Goal: Task Accomplishment & Management: Complete application form

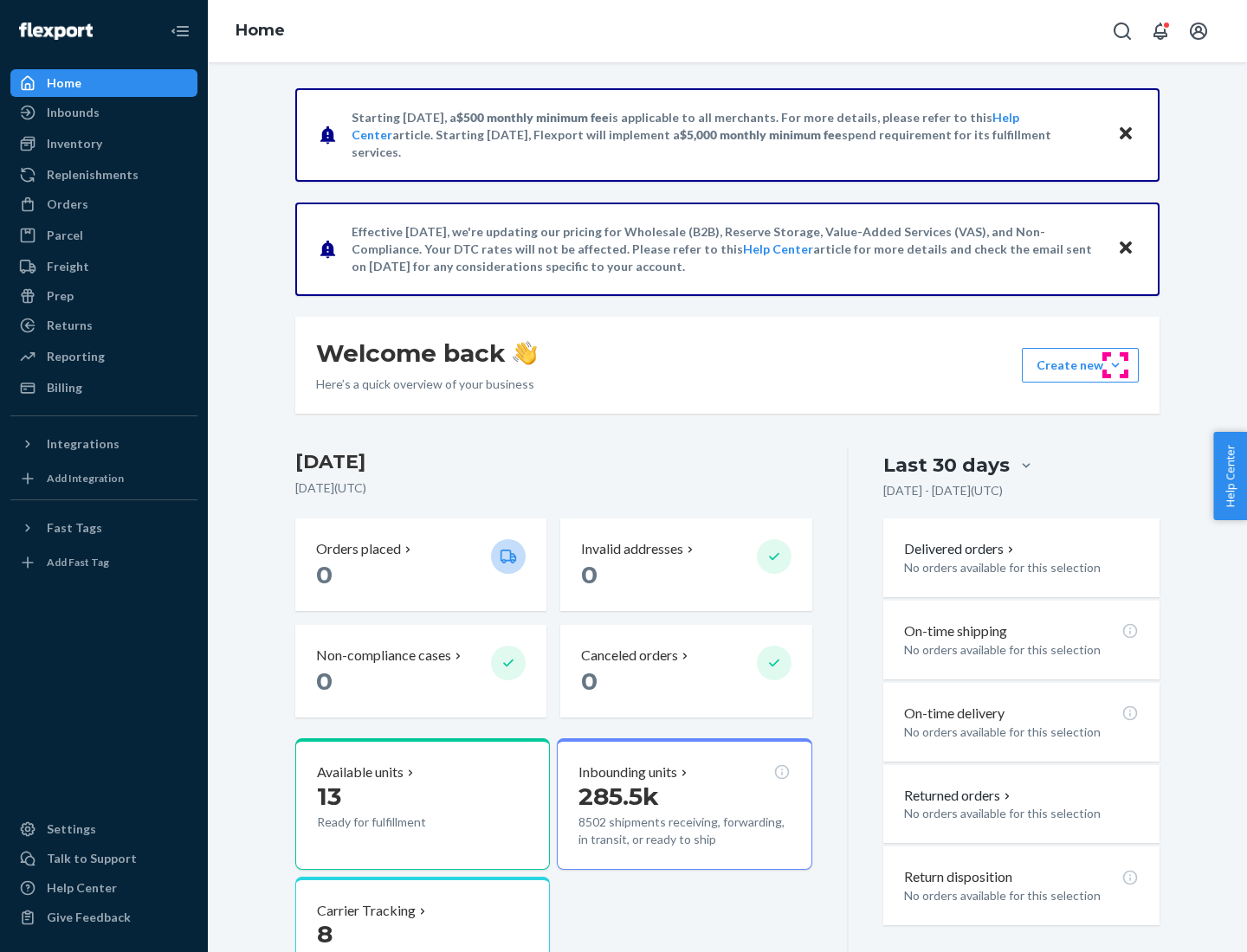
click at [1115, 366] on button "Create new Create new inbound Create new order Create new product" at bounding box center [1080, 365] width 117 height 35
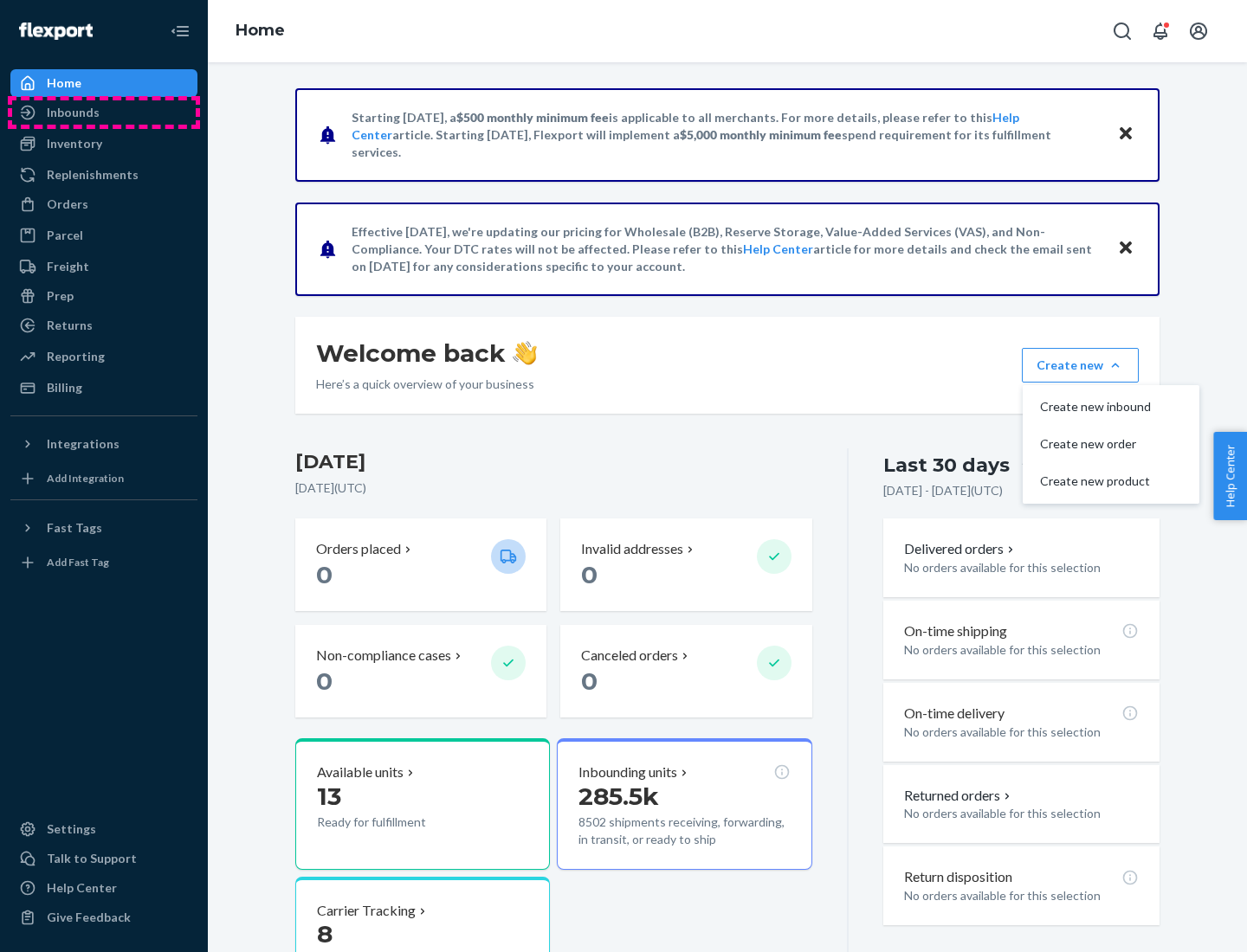
click at [104, 112] on div "Inbounds" at bounding box center [104, 112] width 183 height 24
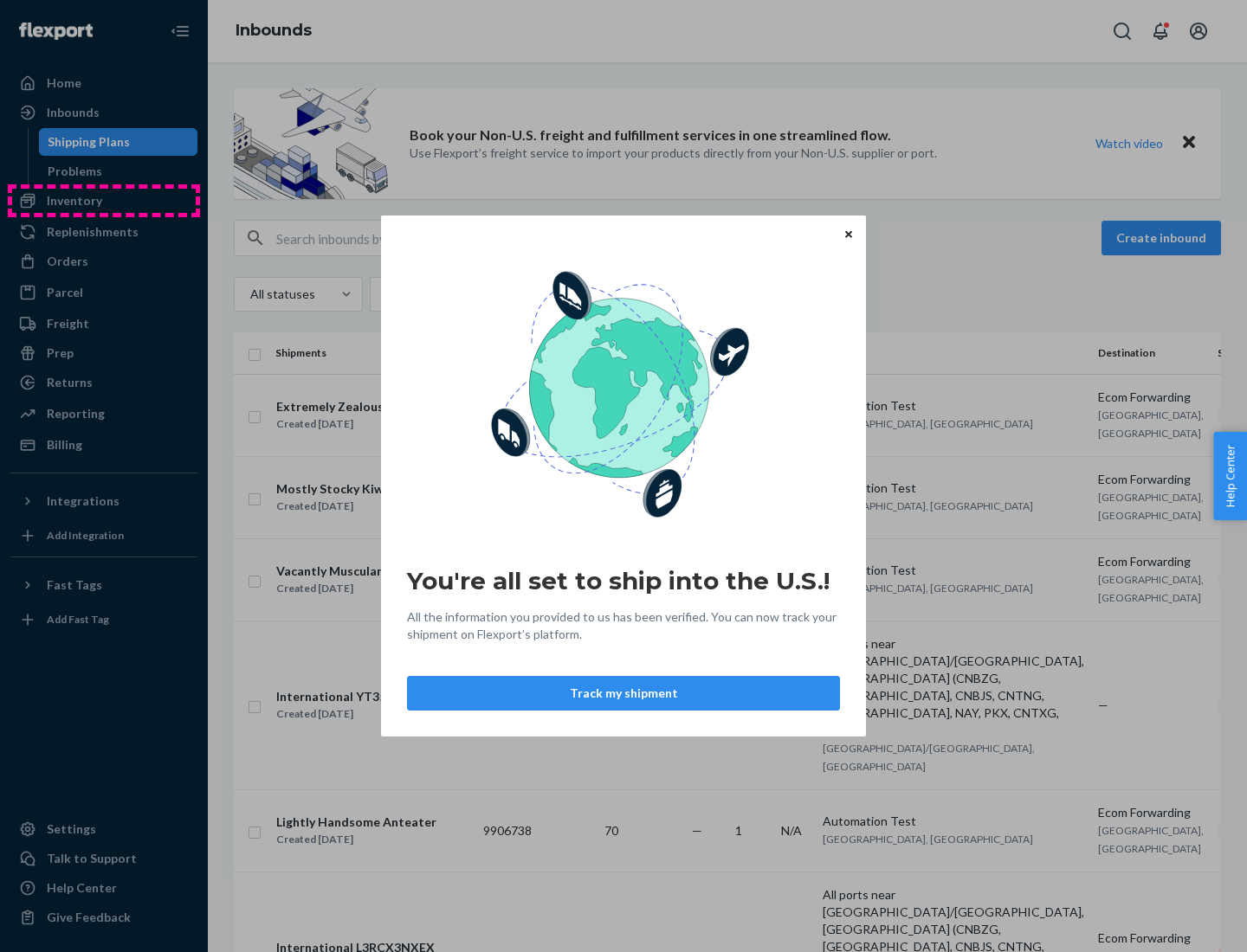
click at [104, 201] on div "You're all set to ship into the U.S.! All the information you provided to us ha…" at bounding box center [624, 476] width 1247 height 952
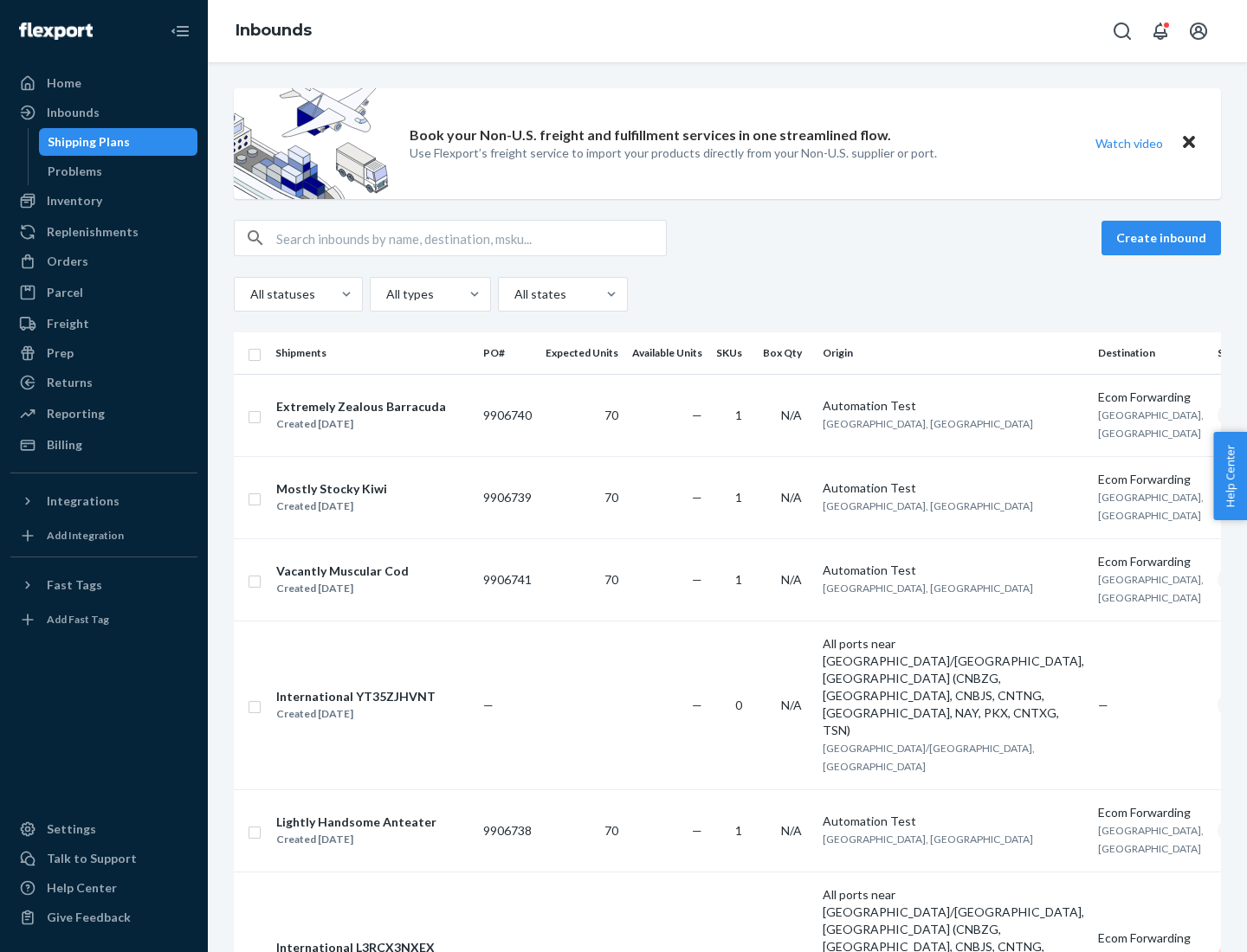
click at [727, 31] on div "Inbounds" at bounding box center [727, 31] width 1039 height 62
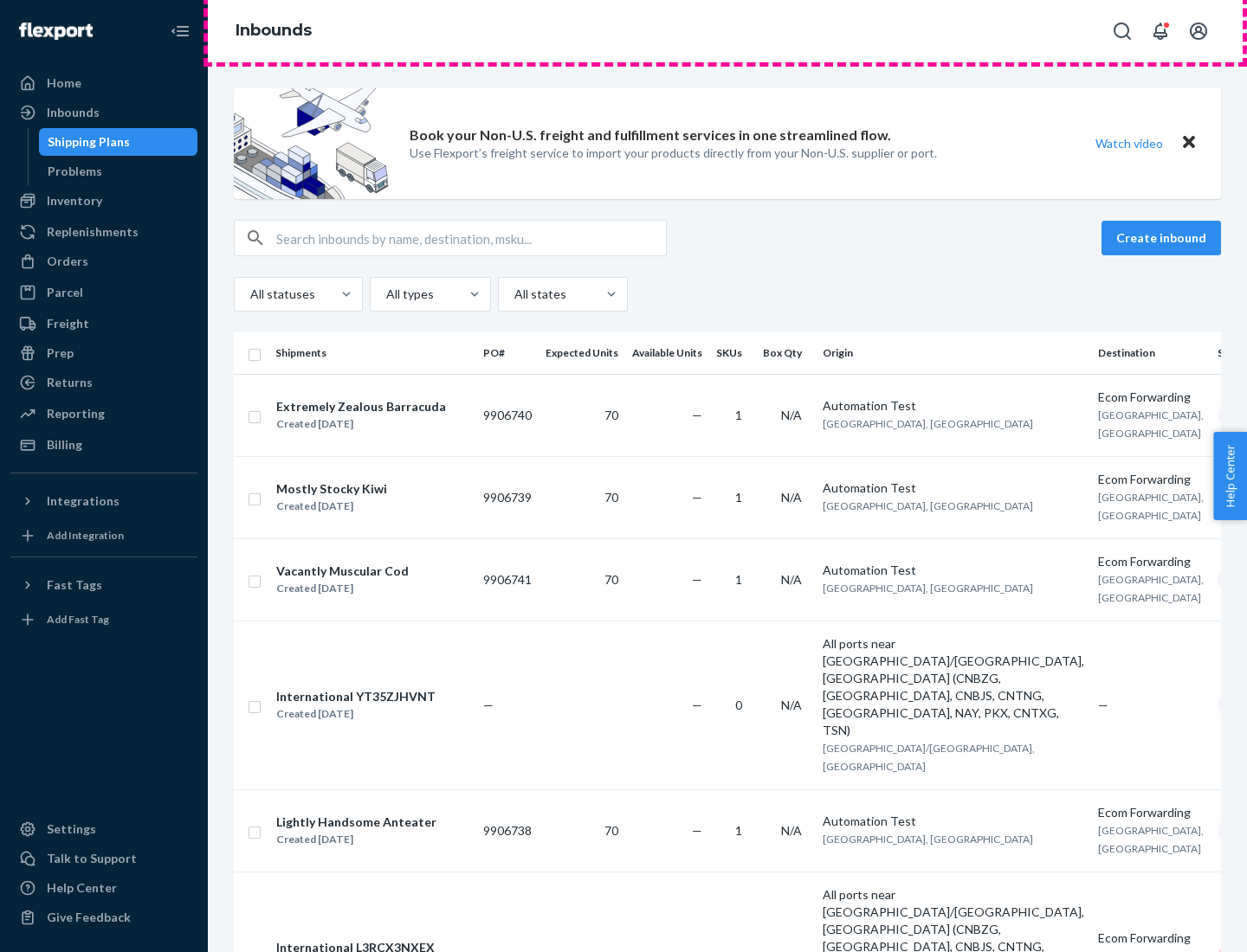
click at [727, 31] on div "Inbounds" at bounding box center [727, 31] width 1039 height 62
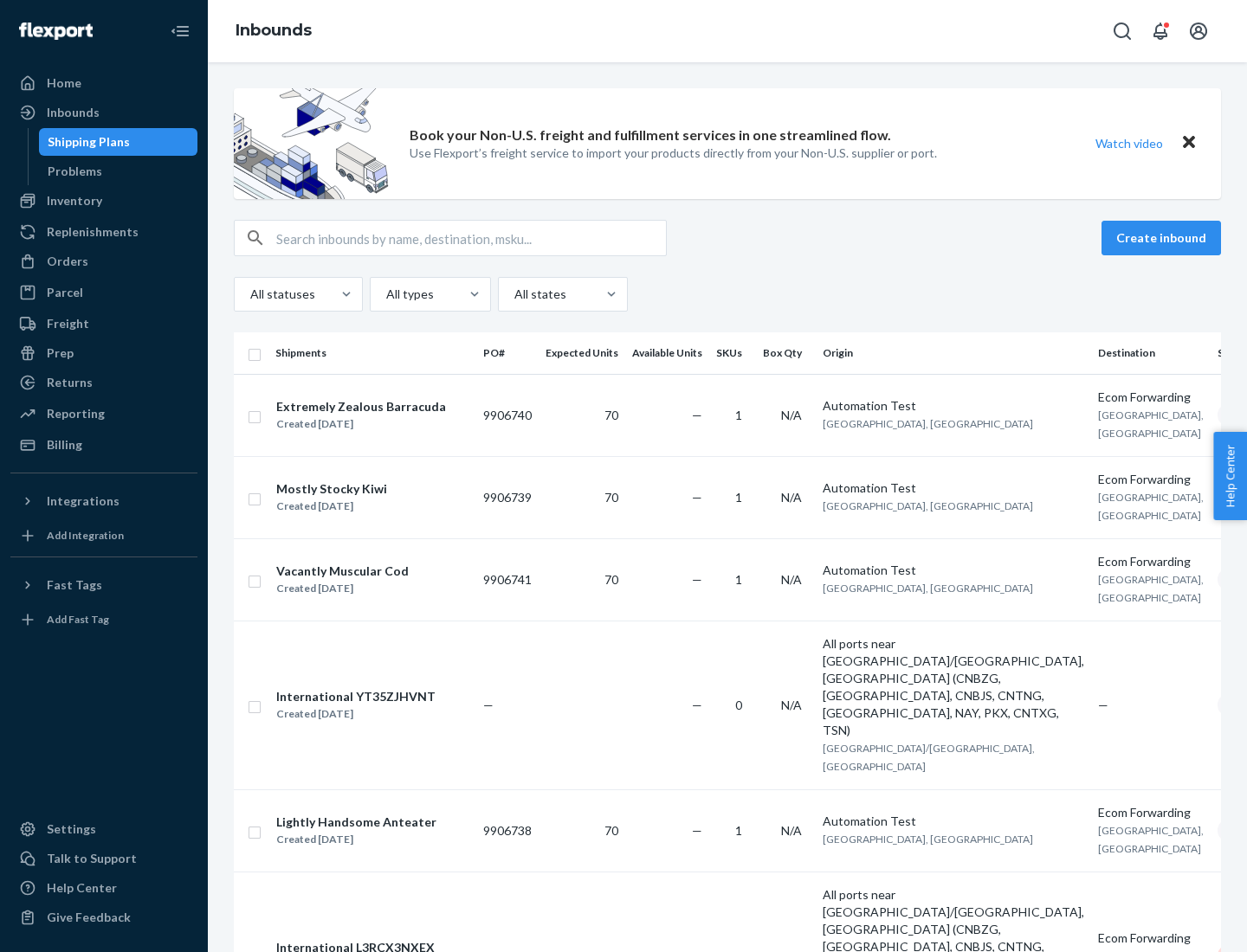
click at [727, 294] on div "All statuses All types All states" at bounding box center [727, 294] width 987 height 35
click at [86, 142] on div "Shipping Plans" at bounding box center [89, 143] width 82 height 18
click at [1164, 238] on button "Create inbound" at bounding box center [1161, 237] width 120 height 35
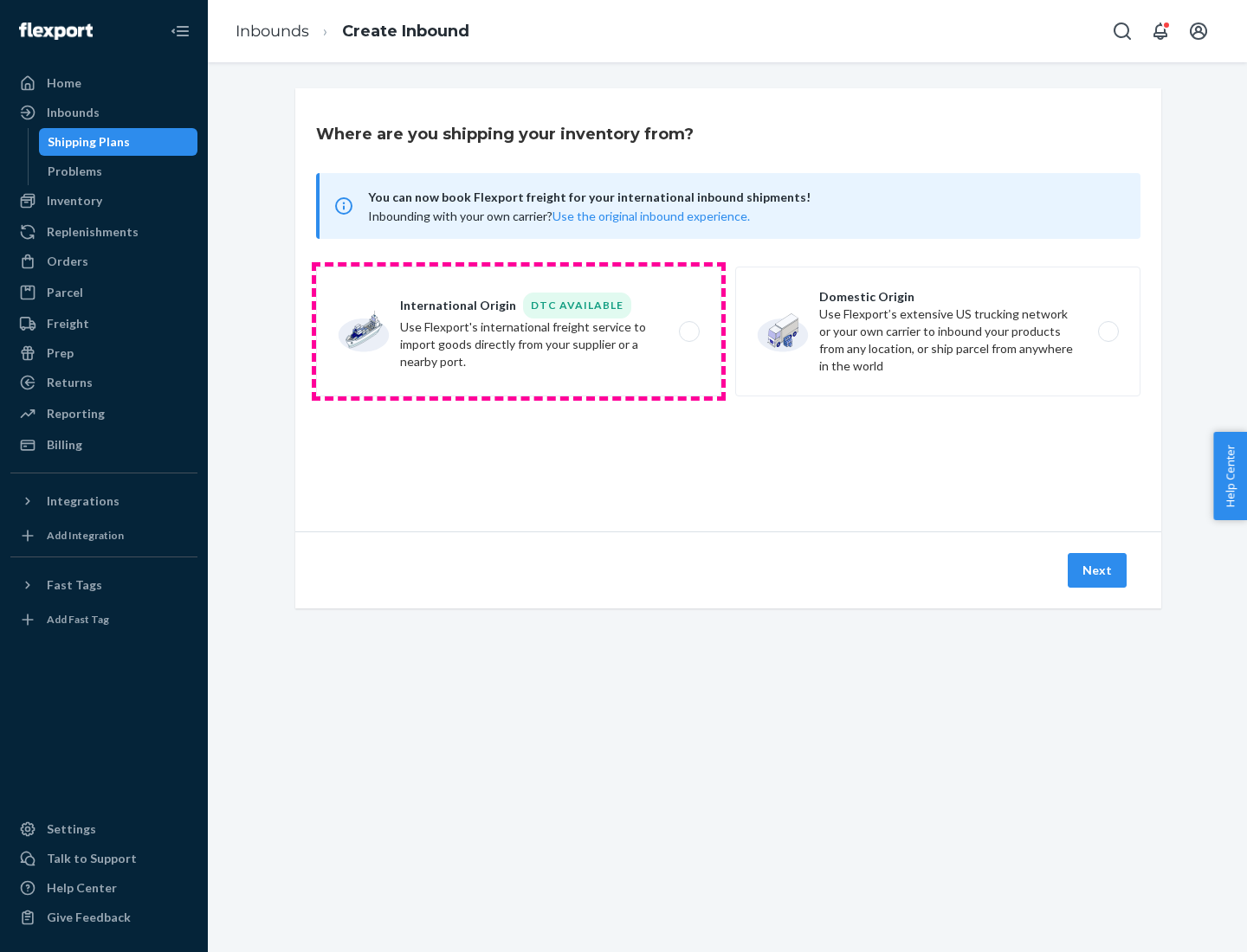
click at [519, 331] on label "International Origin DTC Available Use Flexport's international freight service…" at bounding box center [519, 331] width 406 height 130
click at [688, 331] on input "International Origin DTC Available Use Flexport's international freight service…" at bounding box center [693, 332] width 12 height 12
radio input "true"
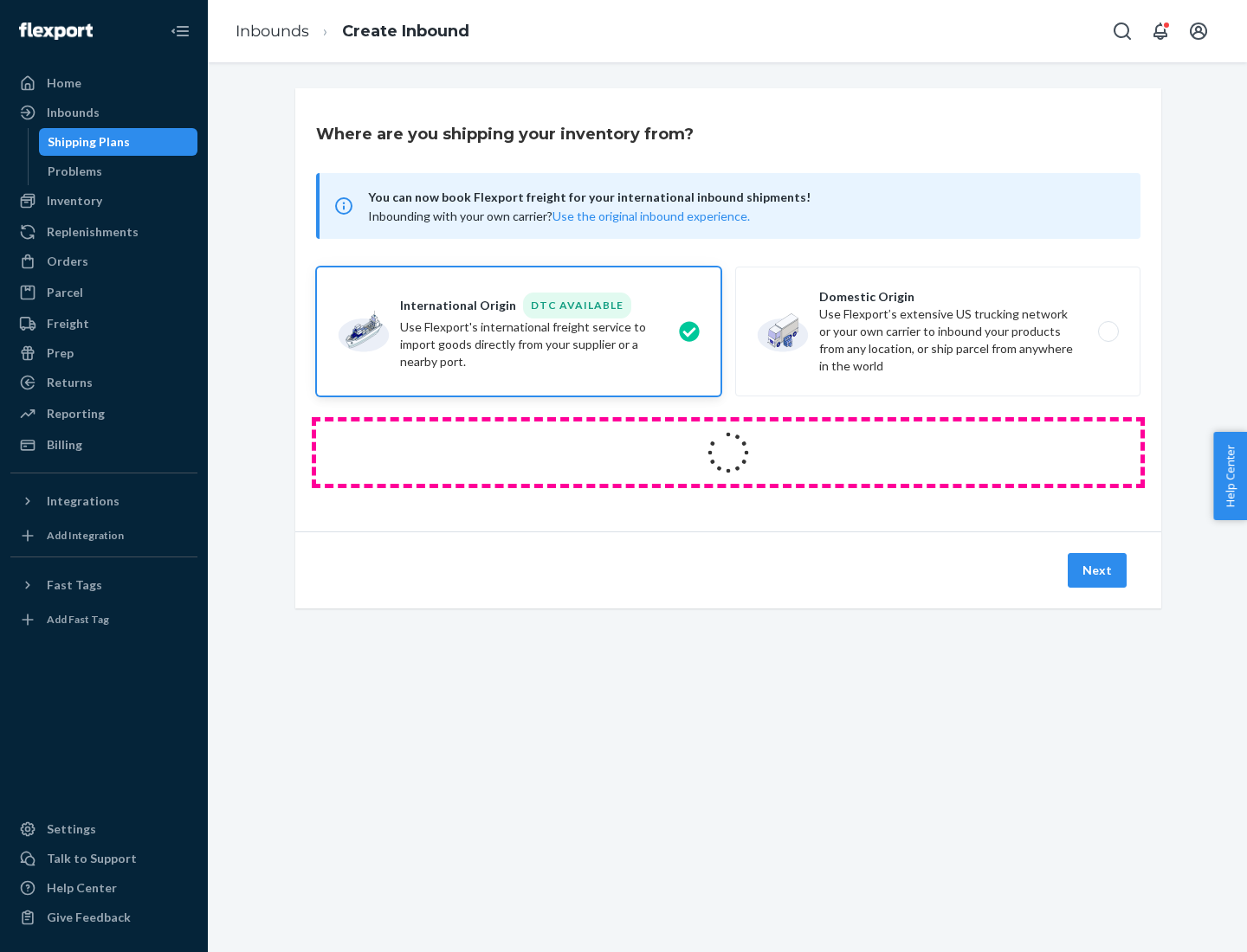
click at [728, 453] on icon at bounding box center [728, 453] width 49 height 49
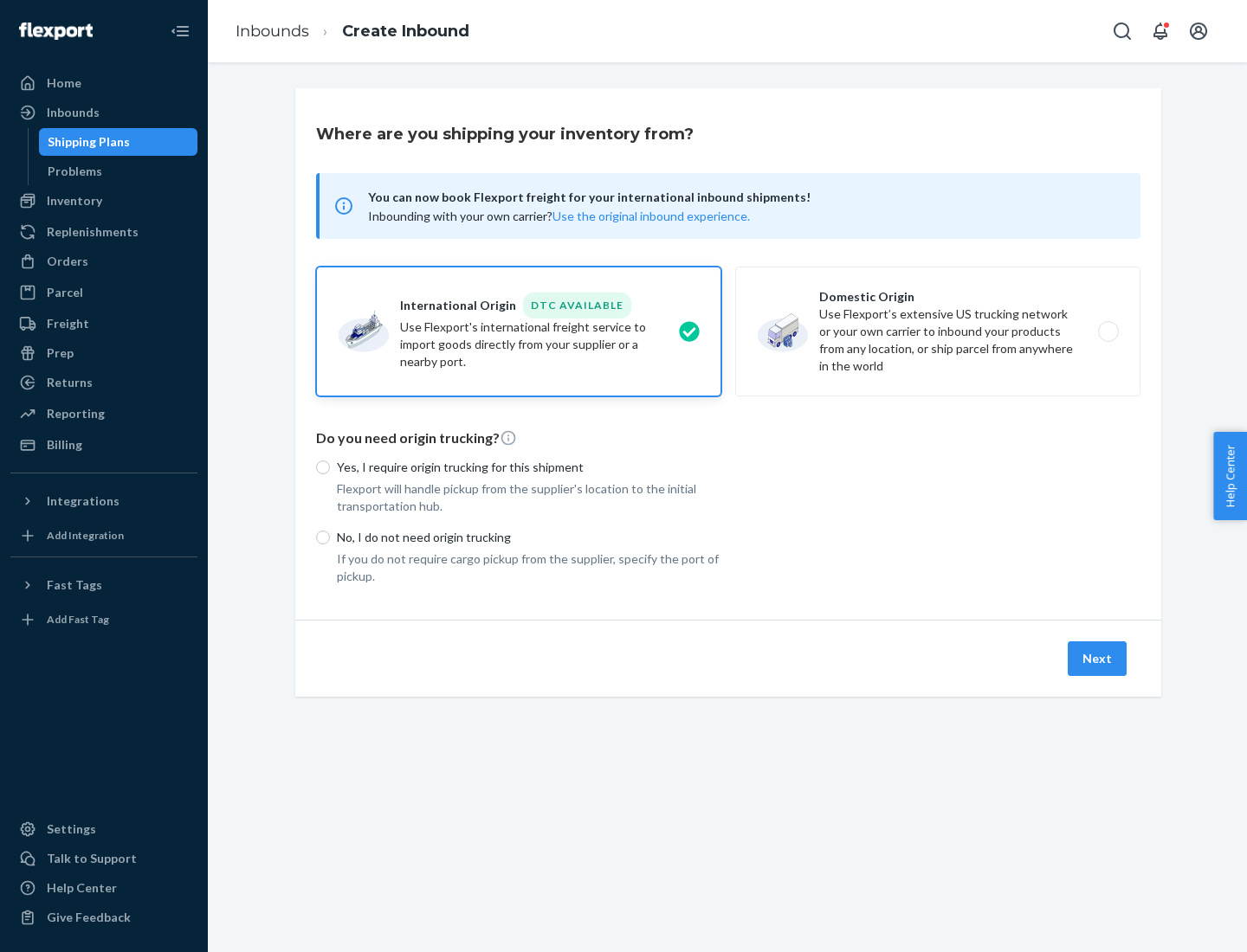
click at [529, 467] on p "Yes, I require origin trucking for this shipment" at bounding box center [529, 468] width 384 height 18
click at [329, 467] on input "Yes, I require origin trucking for this shipment" at bounding box center [323, 468] width 14 height 14
radio input "true"
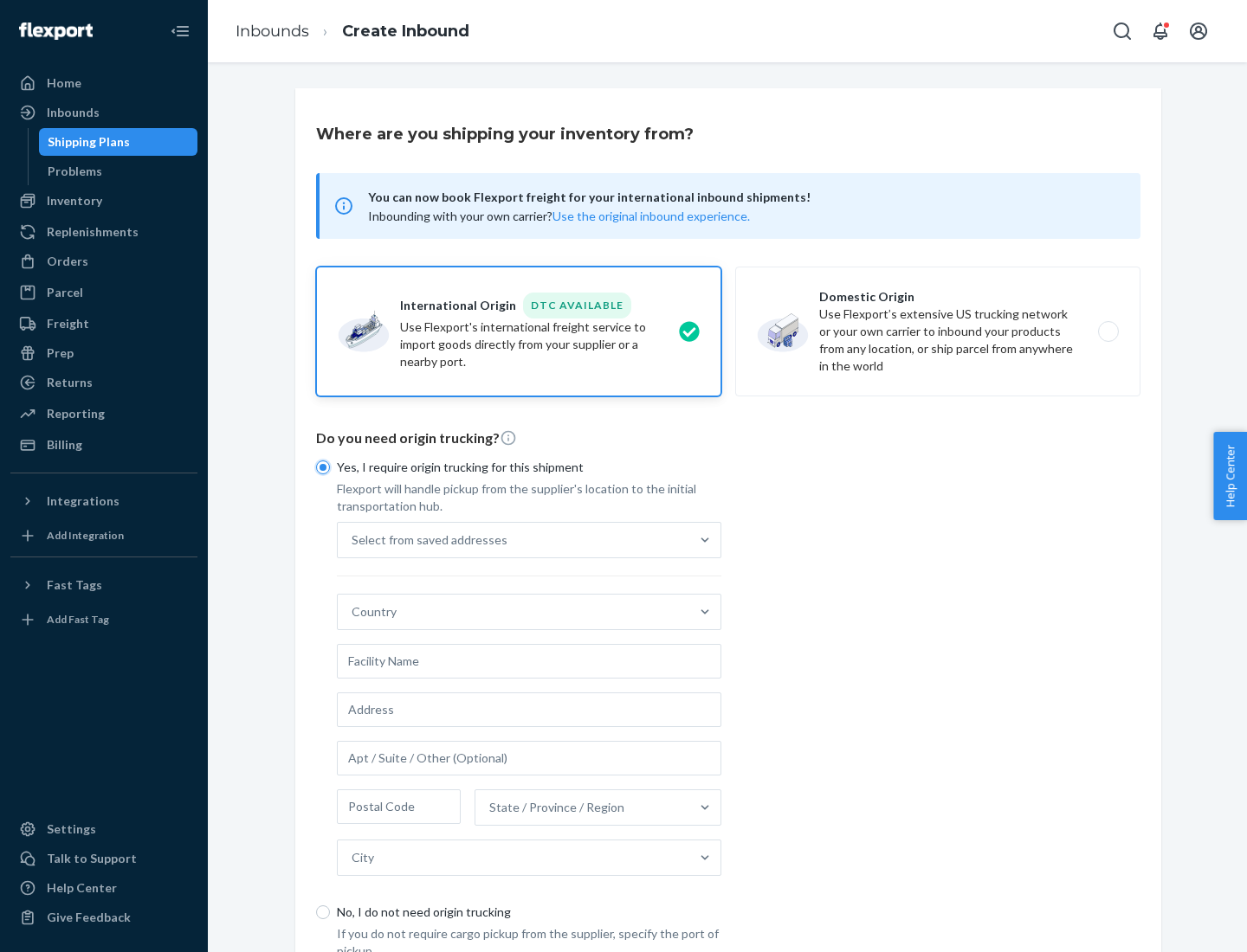
scroll to position [33, 0]
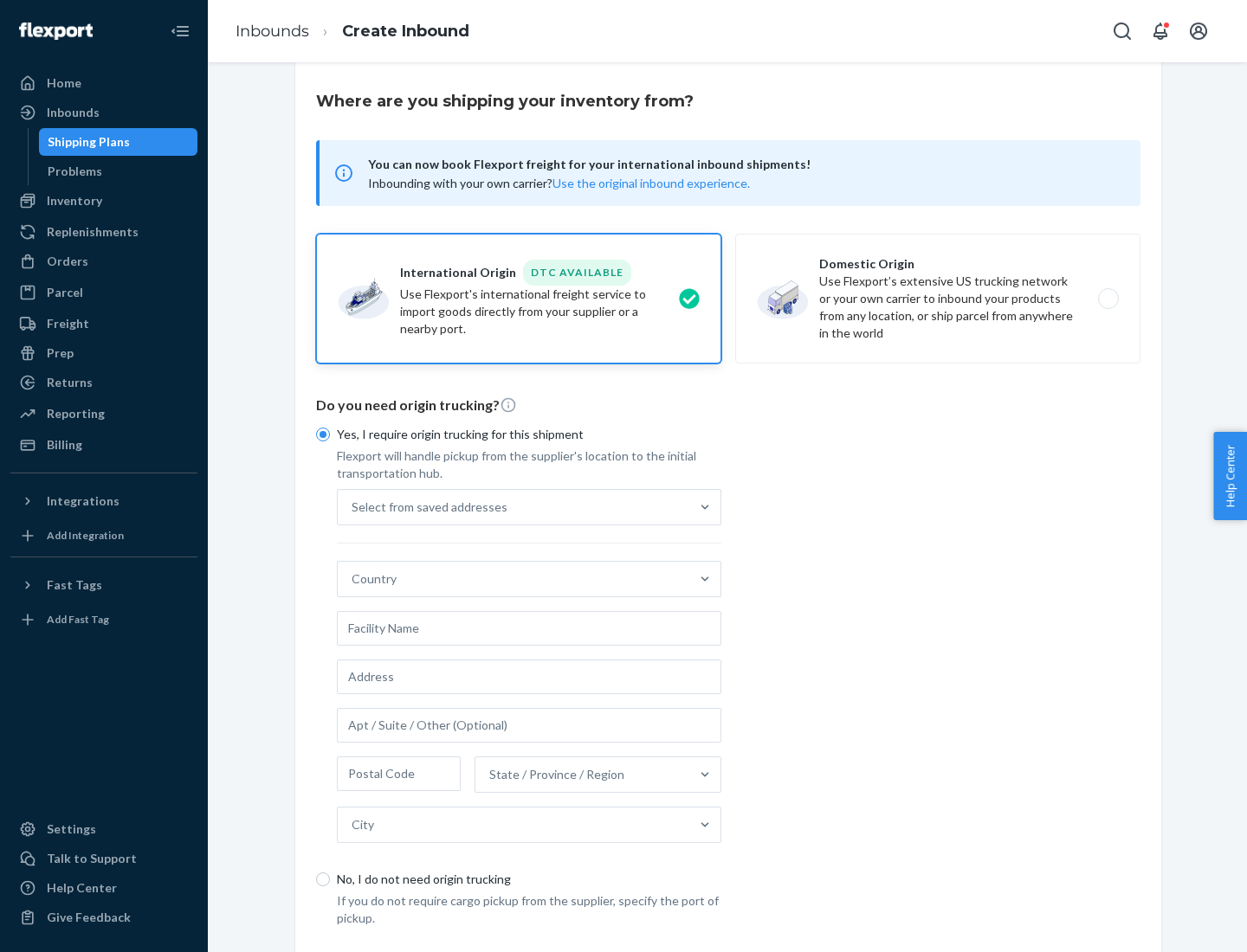
click at [514, 507] on div "Select from saved addresses" at bounding box center [513, 507] width 352 height 35
click at [353, 507] on input "Select from saved addresses" at bounding box center [352, 507] width 2 height 18
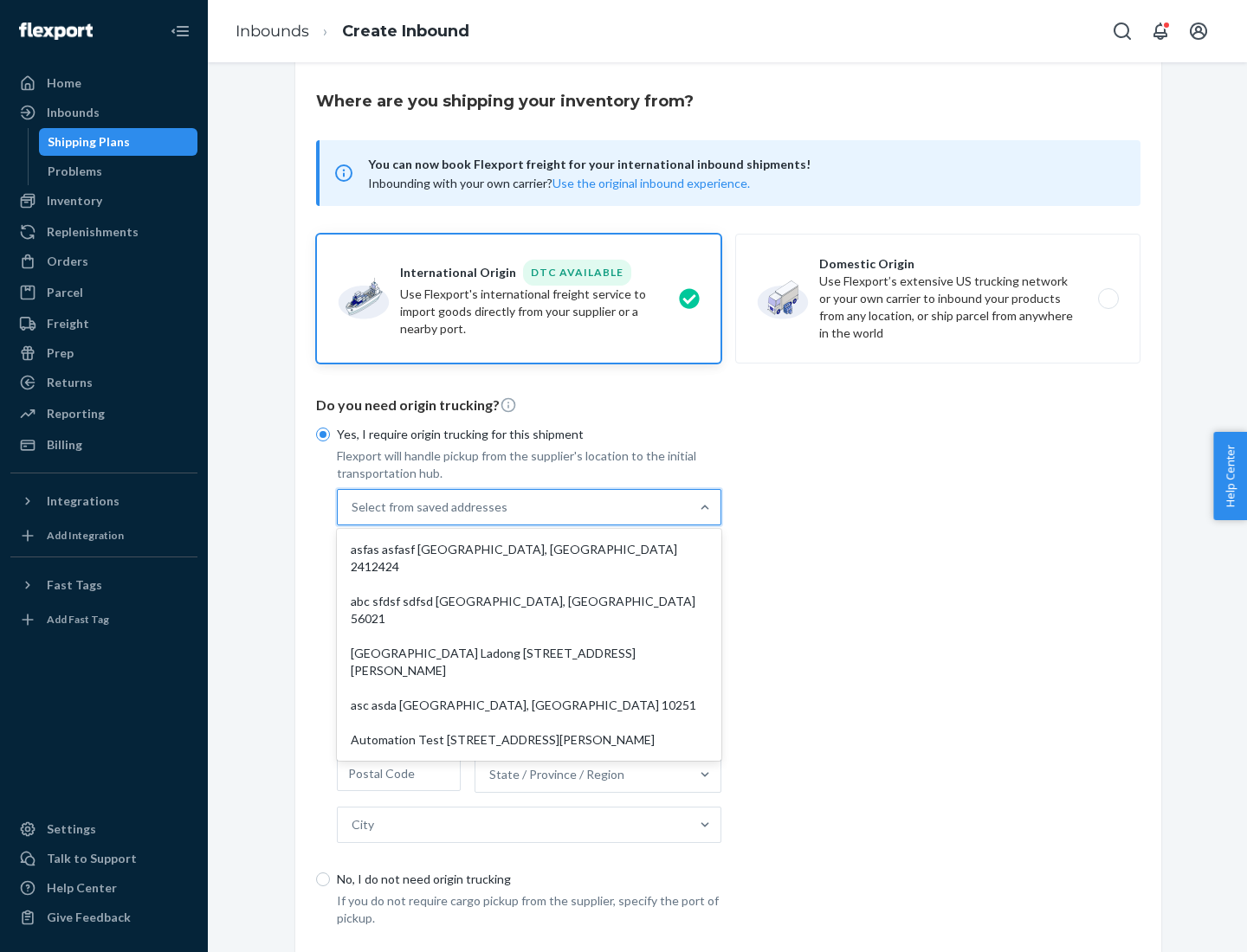
scroll to position [75, 0]
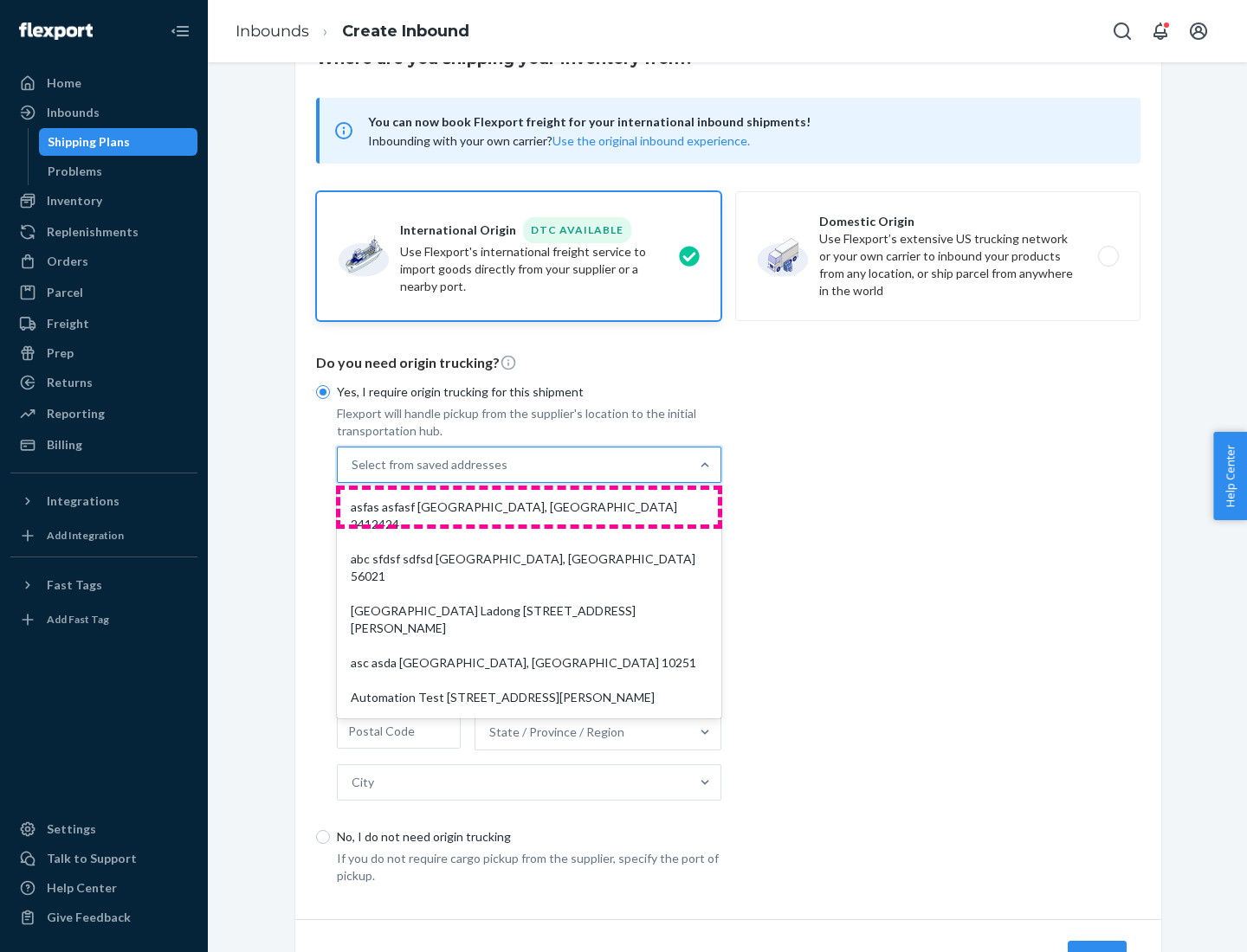
click at [529, 507] on div "asfas asfasf [GEOGRAPHIC_DATA], [GEOGRAPHIC_DATA] 2412424" at bounding box center [529, 515] width 377 height 52
click at [353, 474] on input "option asfas asfasf [GEOGRAPHIC_DATA], [GEOGRAPHIC_DATA] 2412424 focused, 1 of …" at bounding box center [352, 465] width 2 height 18
type input "asfas"
type input "asfasf"
type input "2412424"
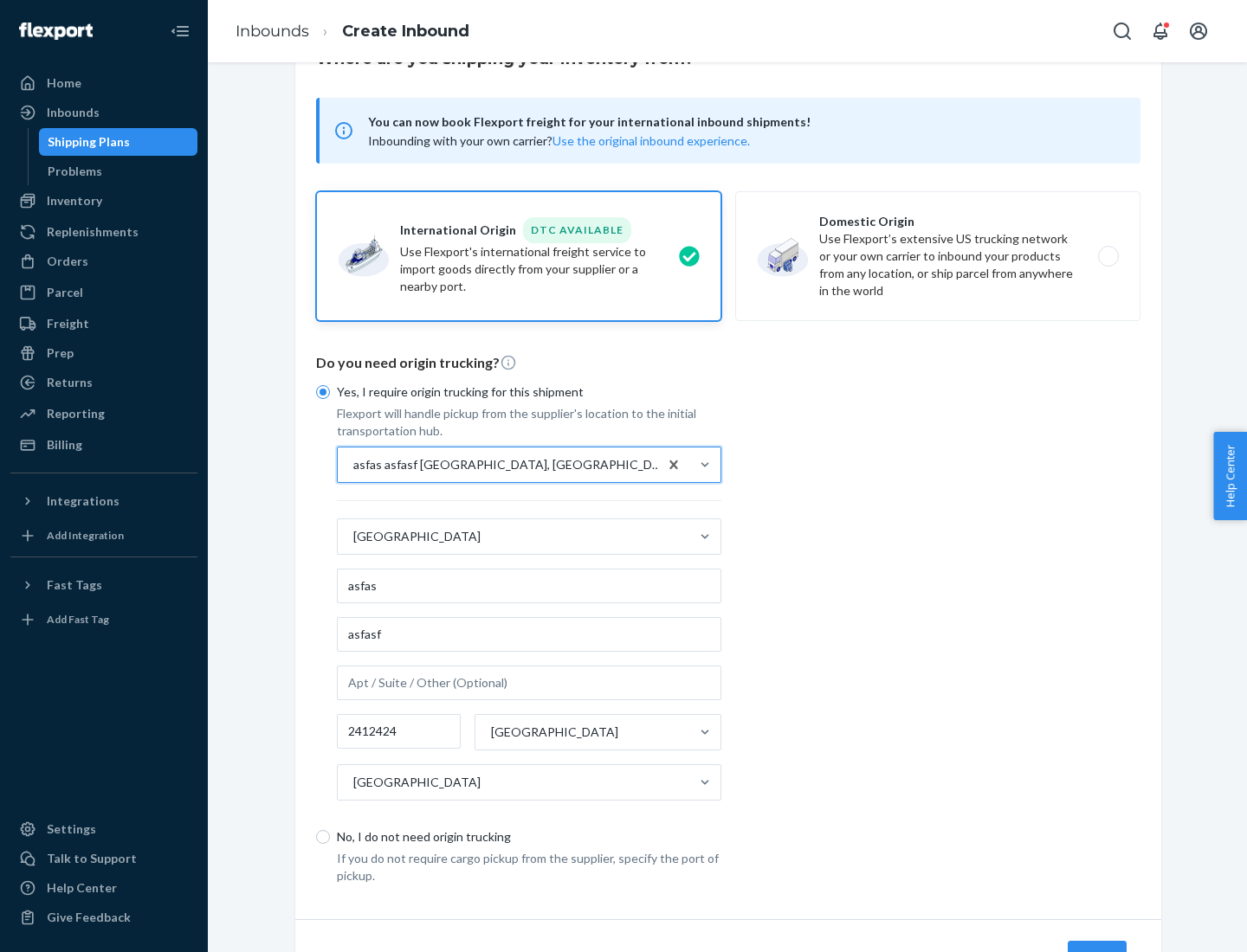
scroll to position [161, 0]
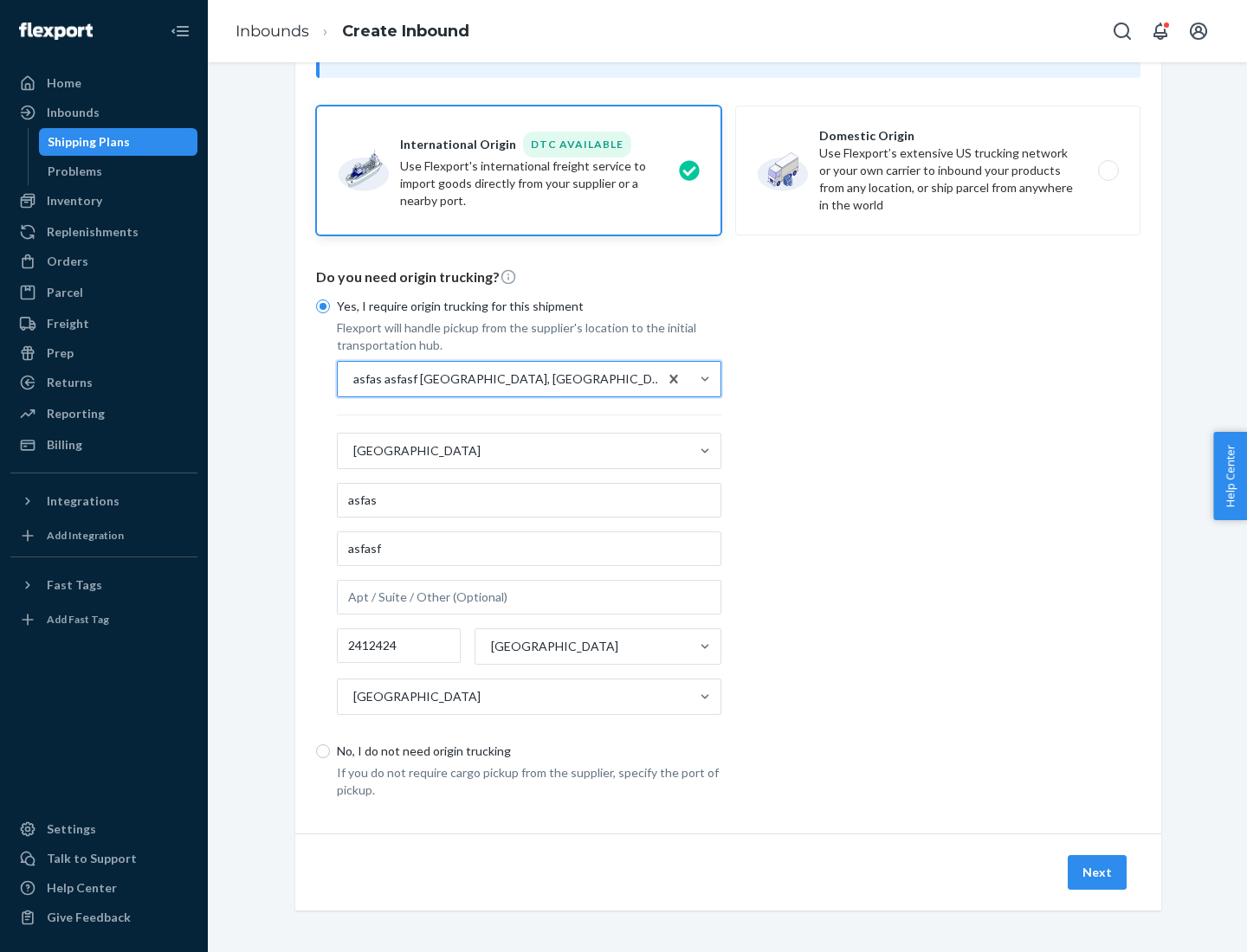
click at [1098, 871] on button "Next" at bounding box center [1096, 872] width 58 height 35
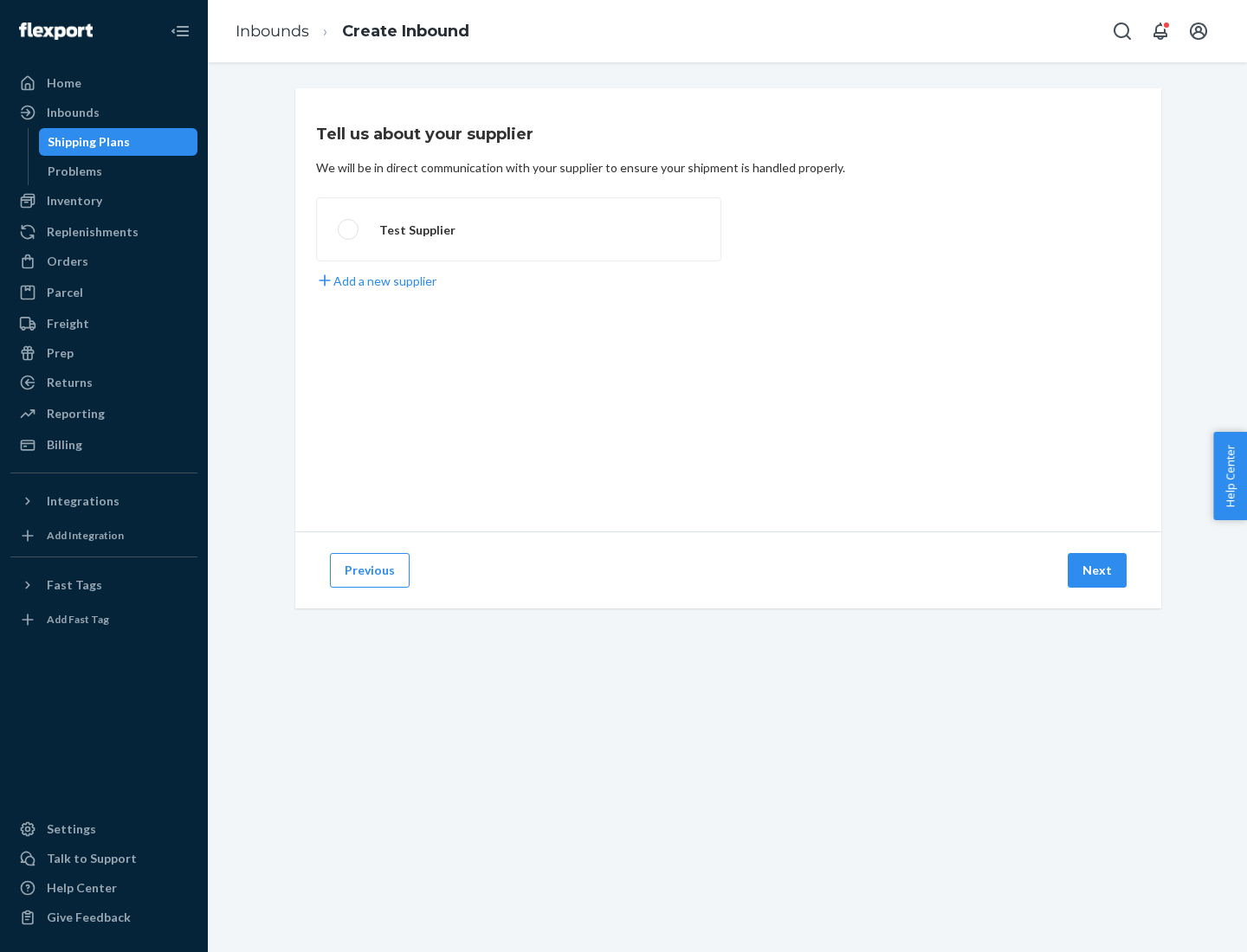
click at [519, 229] on label "Test Supplier" at bounding box center [519, 229] width 406 height 64
click at [349, 229] on input "Test Supplier" at bounding box center [343, 229] width 12 height 12
radio input "true"
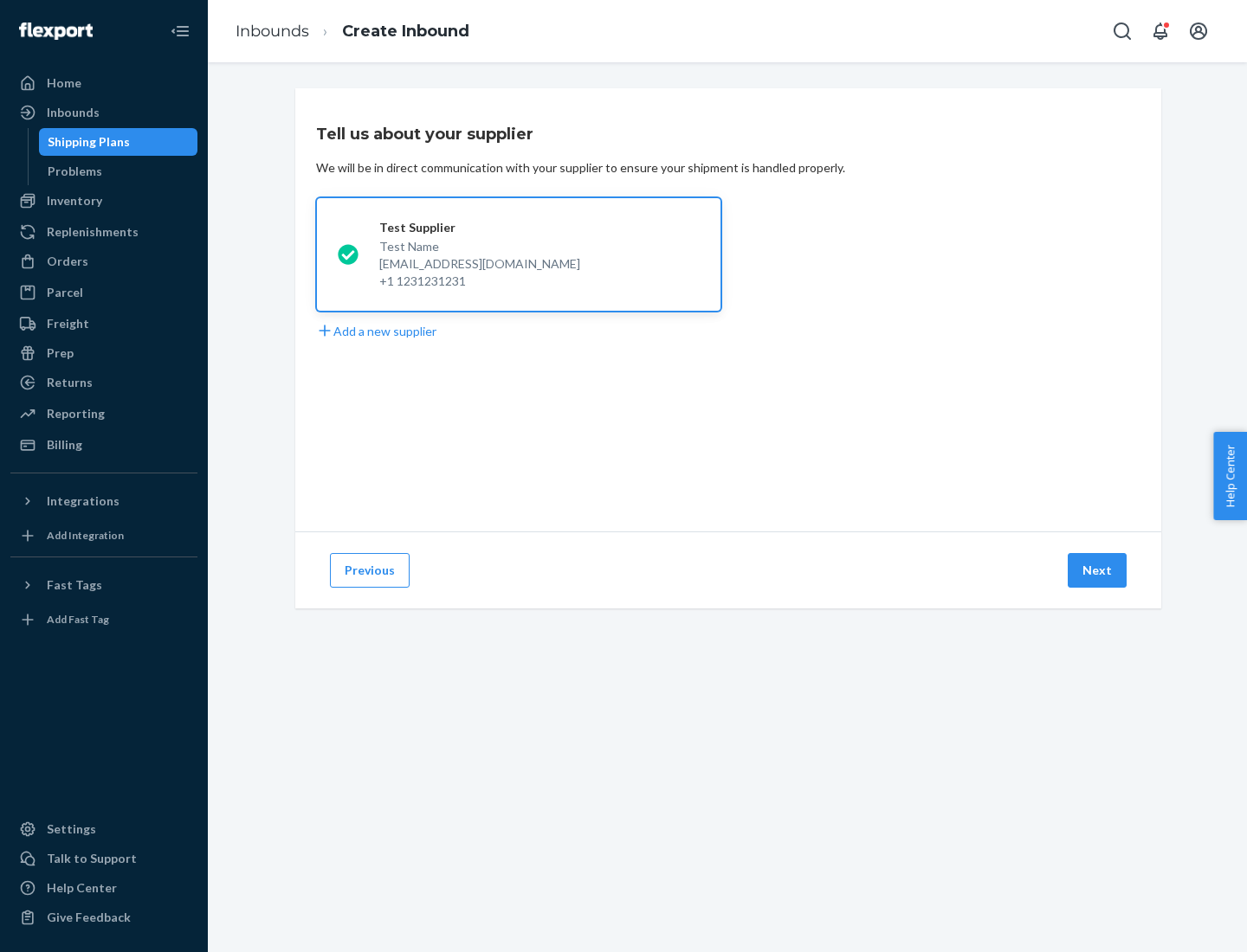
click at [1098, 570] on button "Next" at bounding box center [1096, 570] width 58 height 35
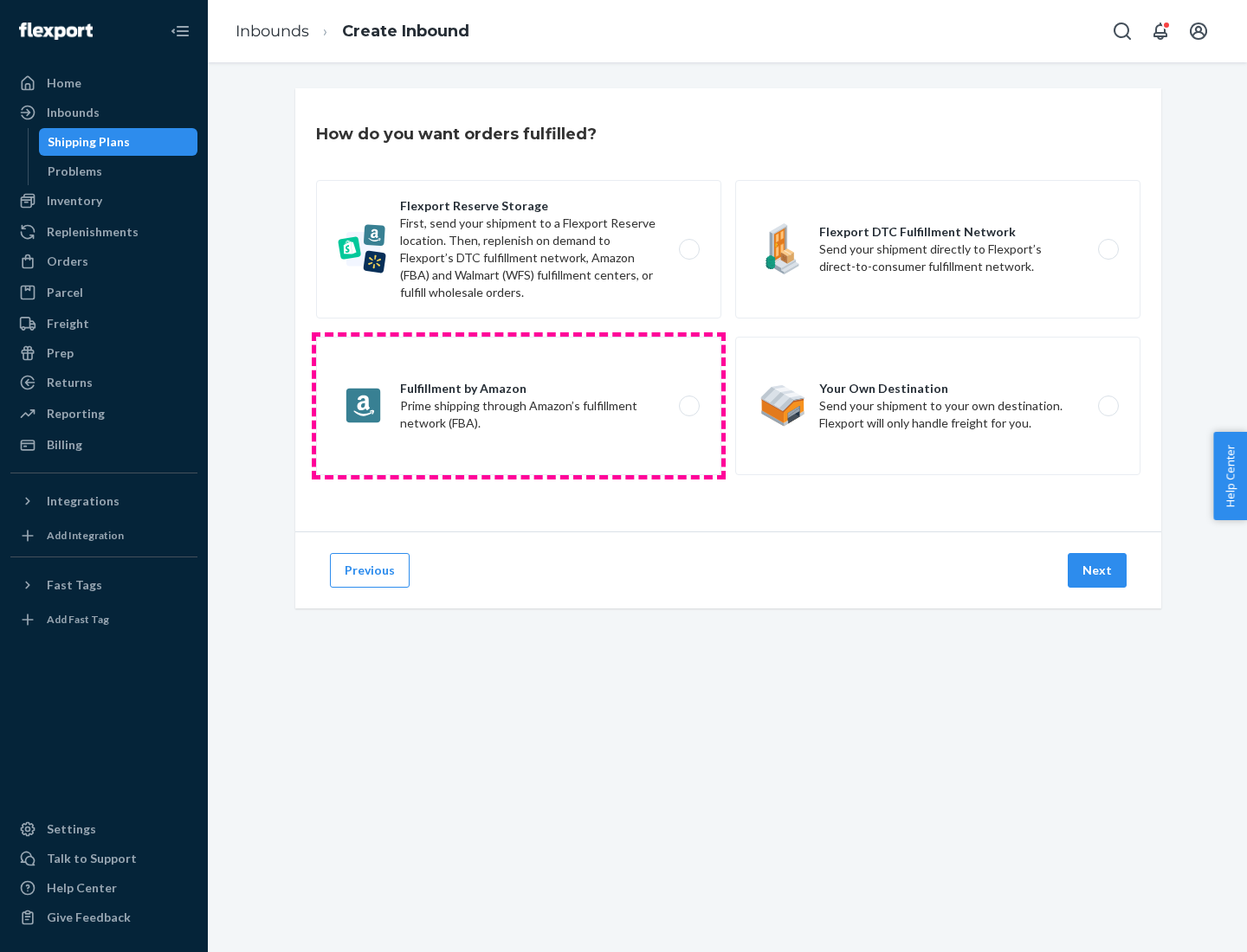
click at [519, 406] on label "Fulfillment by Amazon Prime shipping through Amazon’s fulfillment network (FBA)." at bounding box center [519, 406] width 406 height 138
click at [688, 406] on input "Fulfillment by Amazon Prime shipping through Amazon’s fulfillment network (FBA)." at bounding box center [693, 406] width 12 height 12
radio input "true"
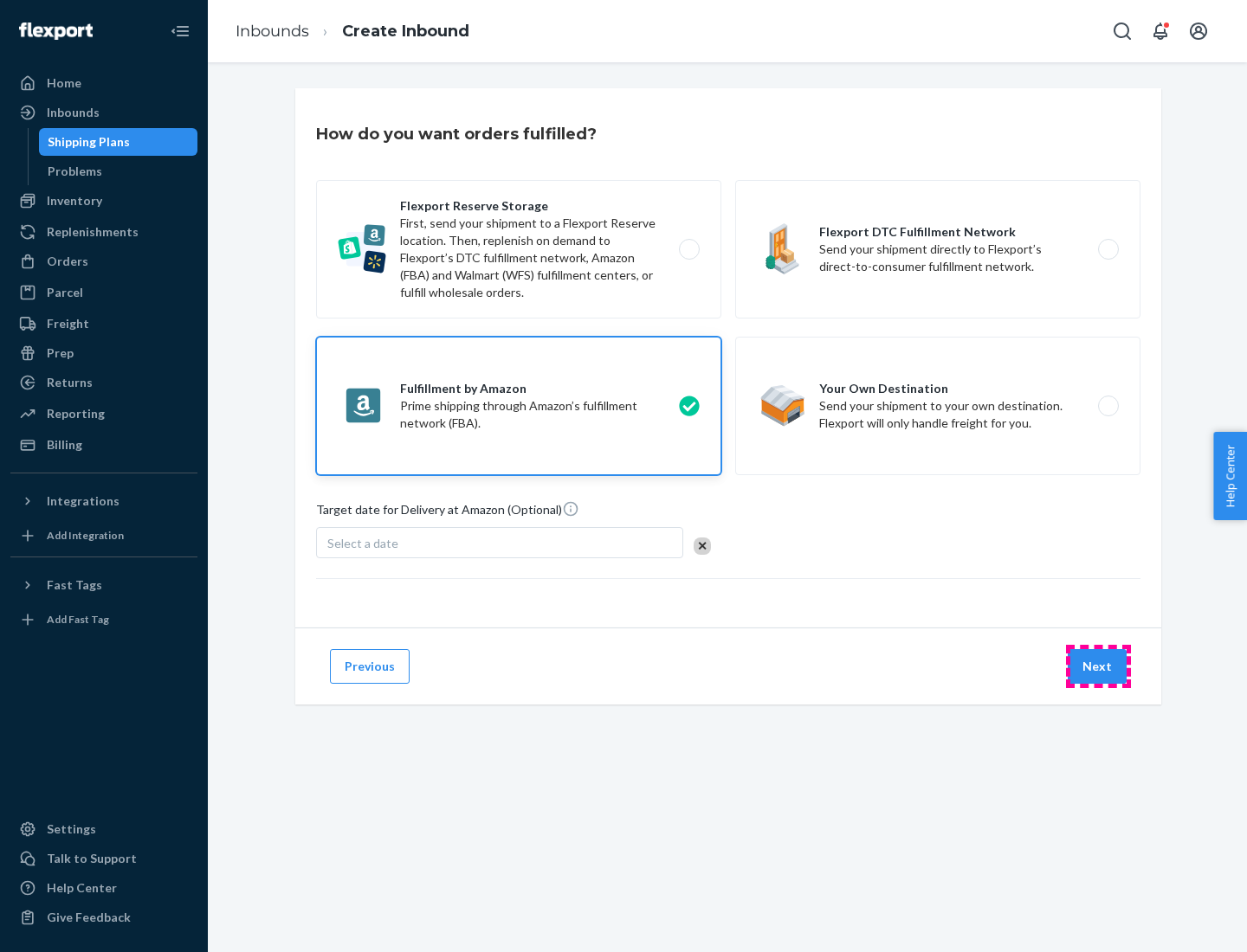
click at [1098, 667] on button "Next" at bounding box center [1096, 666] width 58 height 35
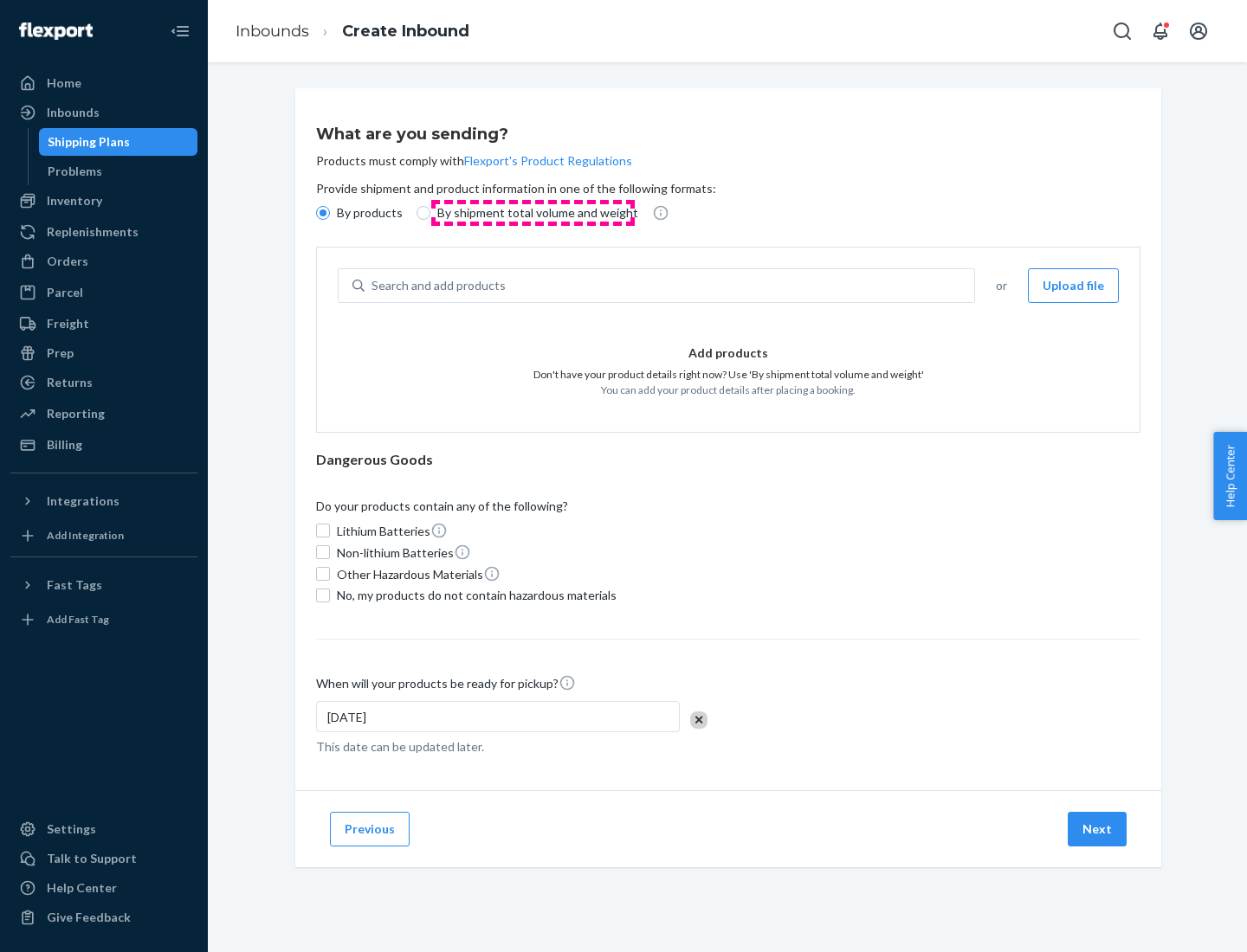
click at [532, 213] on p "By shipment total volume and weight" at bounding box center [538, 213] width 201 height 18
click at [430, 213] on input "By shipment total volume and weight" at bounding box center [423, 213] width 14 height 14
radio input "true"
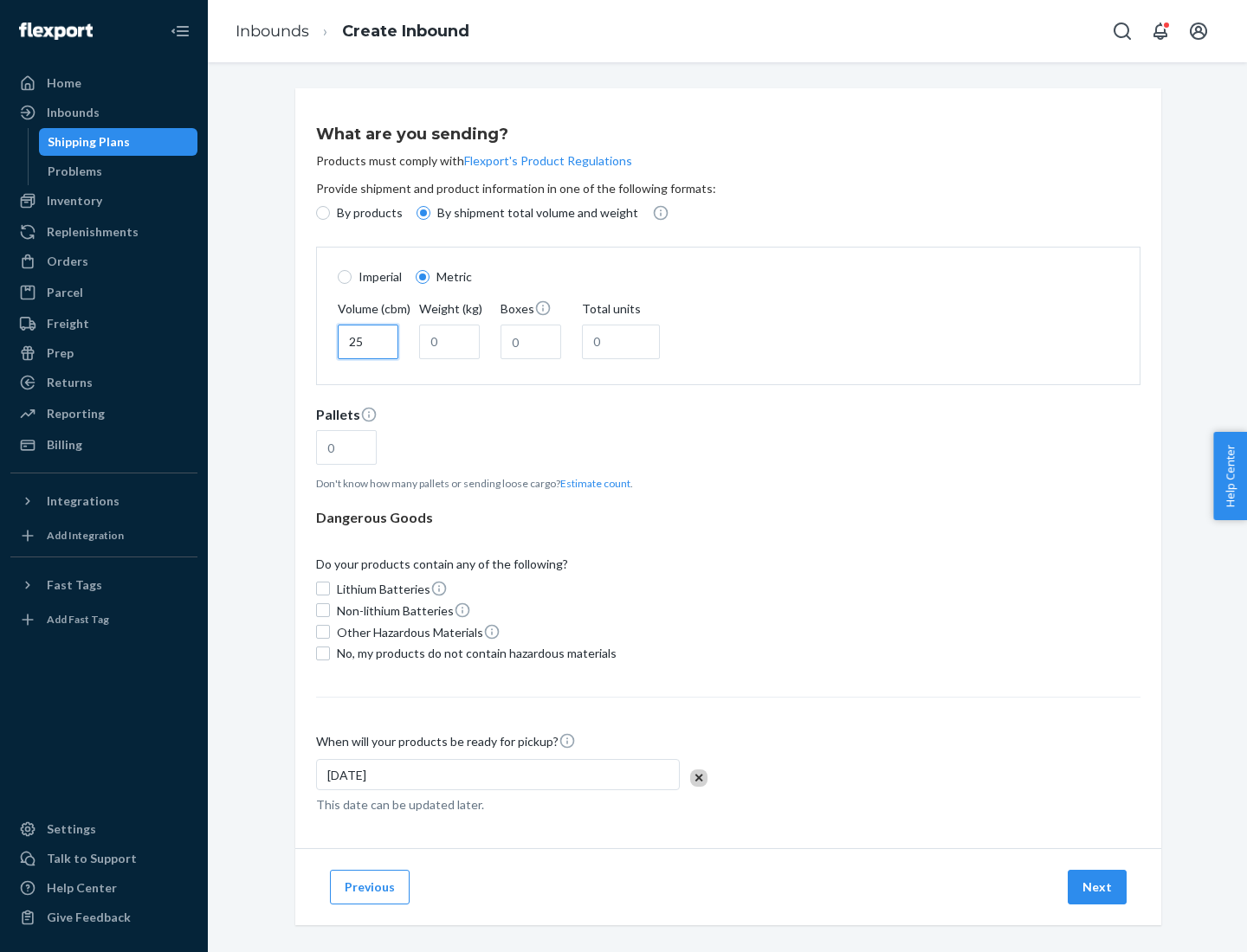
type input "25"
type input "100"
type input "50"
type input "500"
click at [592, 484] on button "Estimate count" at bounding box center [595, 484] width 70 height 15
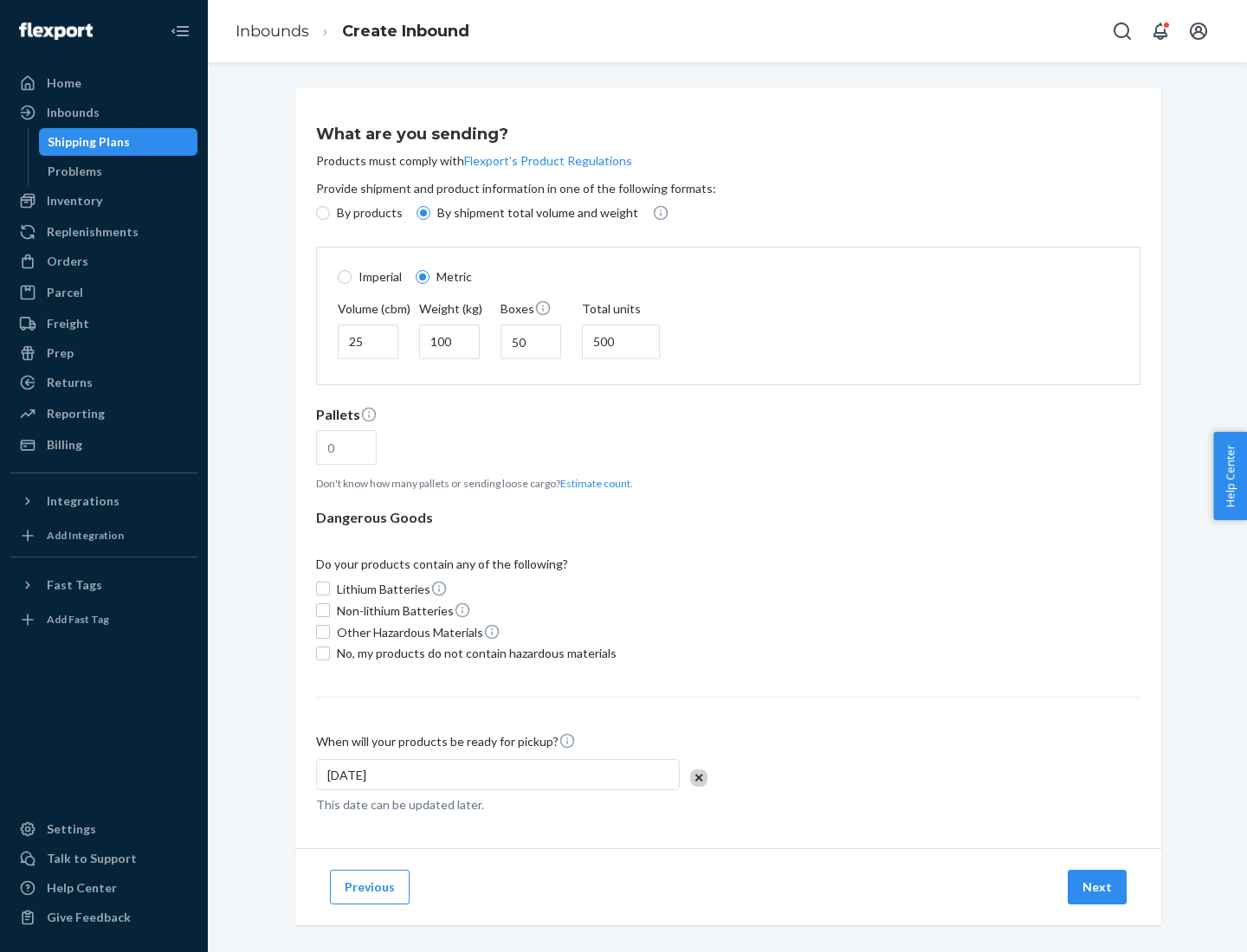
type input "16"
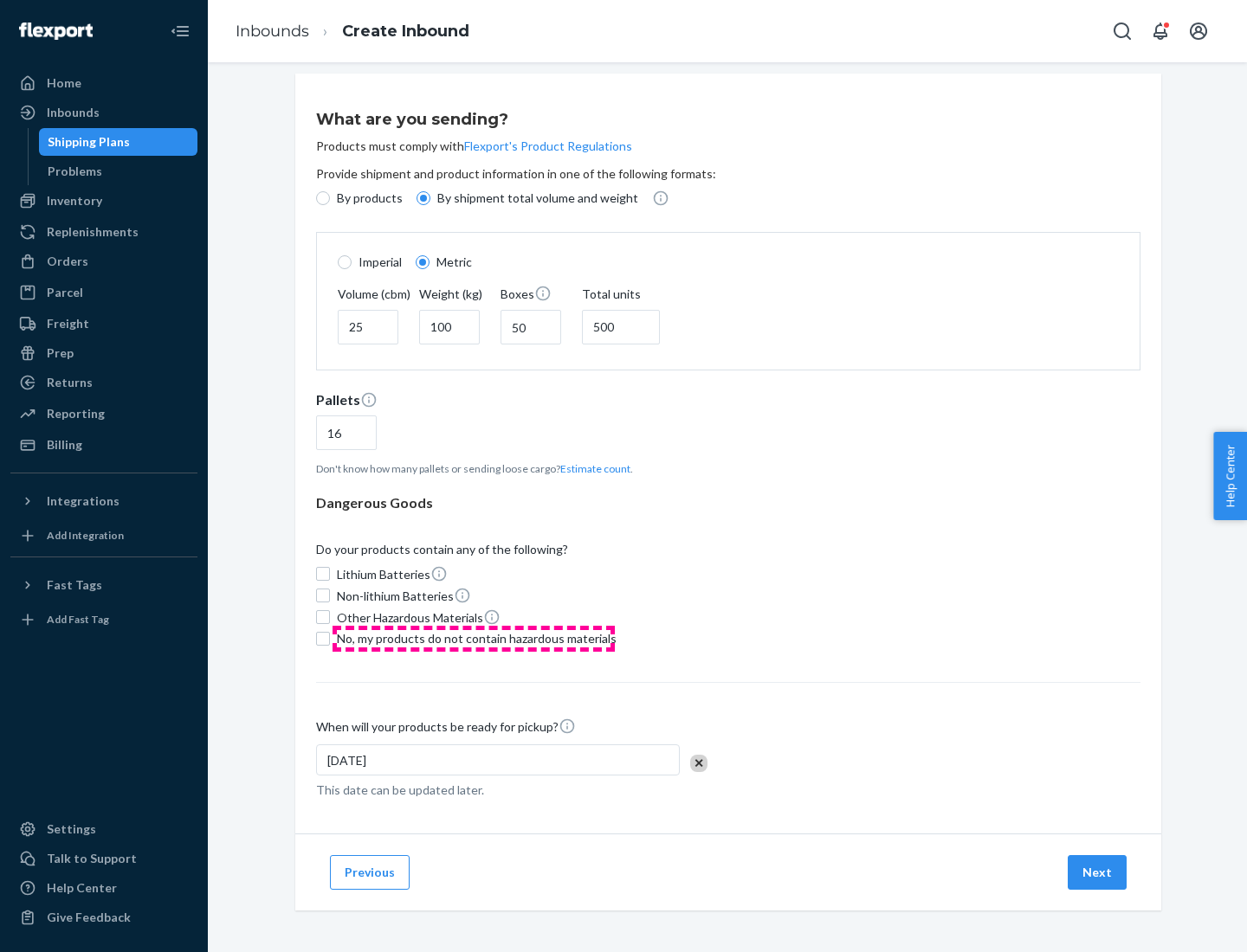
click at [474, 639] on span "No, my products do not contain hazardous materials" at bounding box center [476, 639] width 280 height 18
click at [329, 639] on input "No, my products do not contain hazardous materials" at bounding box center [323, 639] width 14 height 14
checkbox input "true"
click at [1098, 871] on button "Next" at bounding box center [1096, 872] width 58 height 35
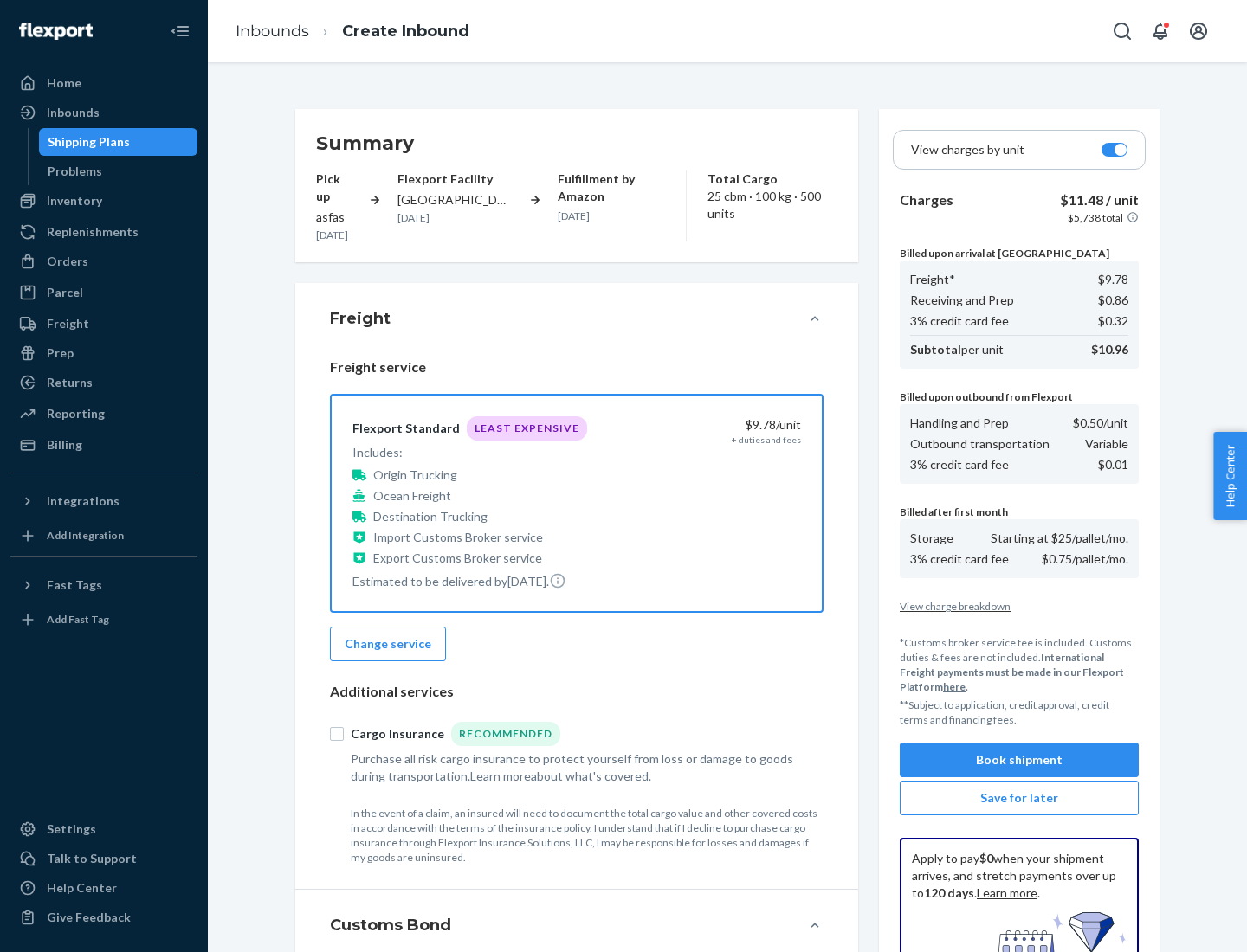
scroll to position [252, 0]
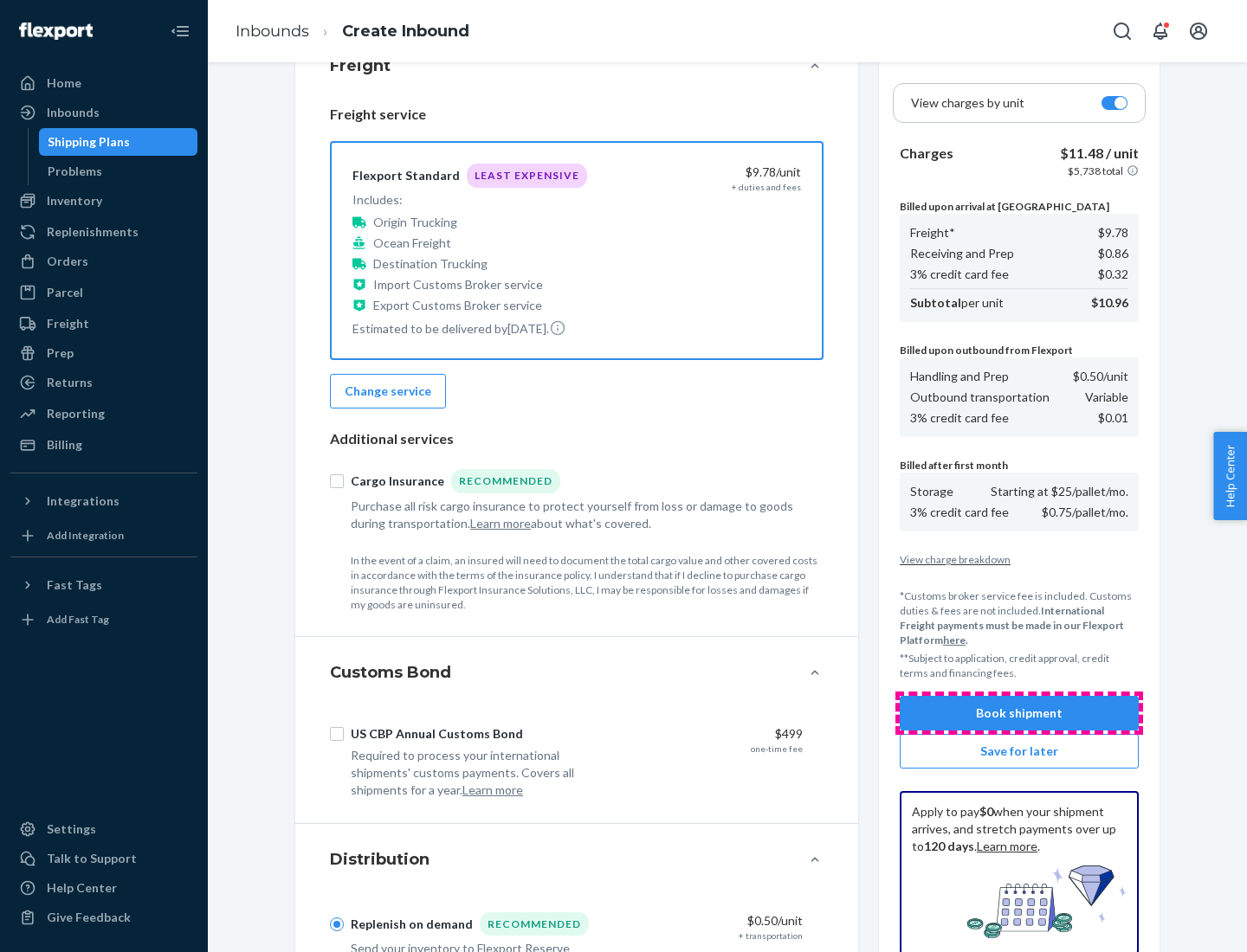
click at [1019, 714] on button "Book shipment" at bounding box center [1019, 713] width 239 height 35
